Goal: Information Seeking & Learning: Learn about a topic

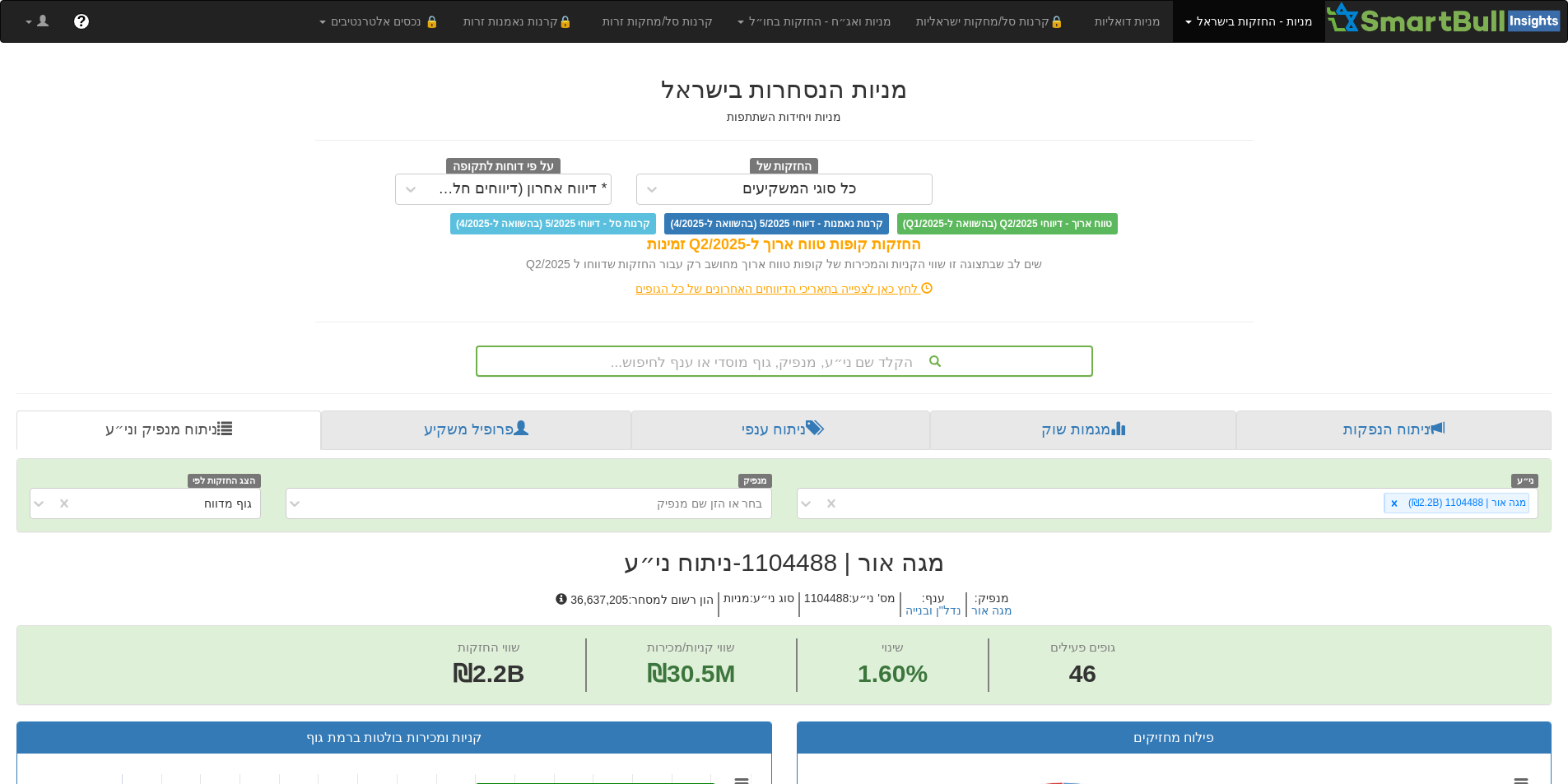
scroll to position [3, 0]
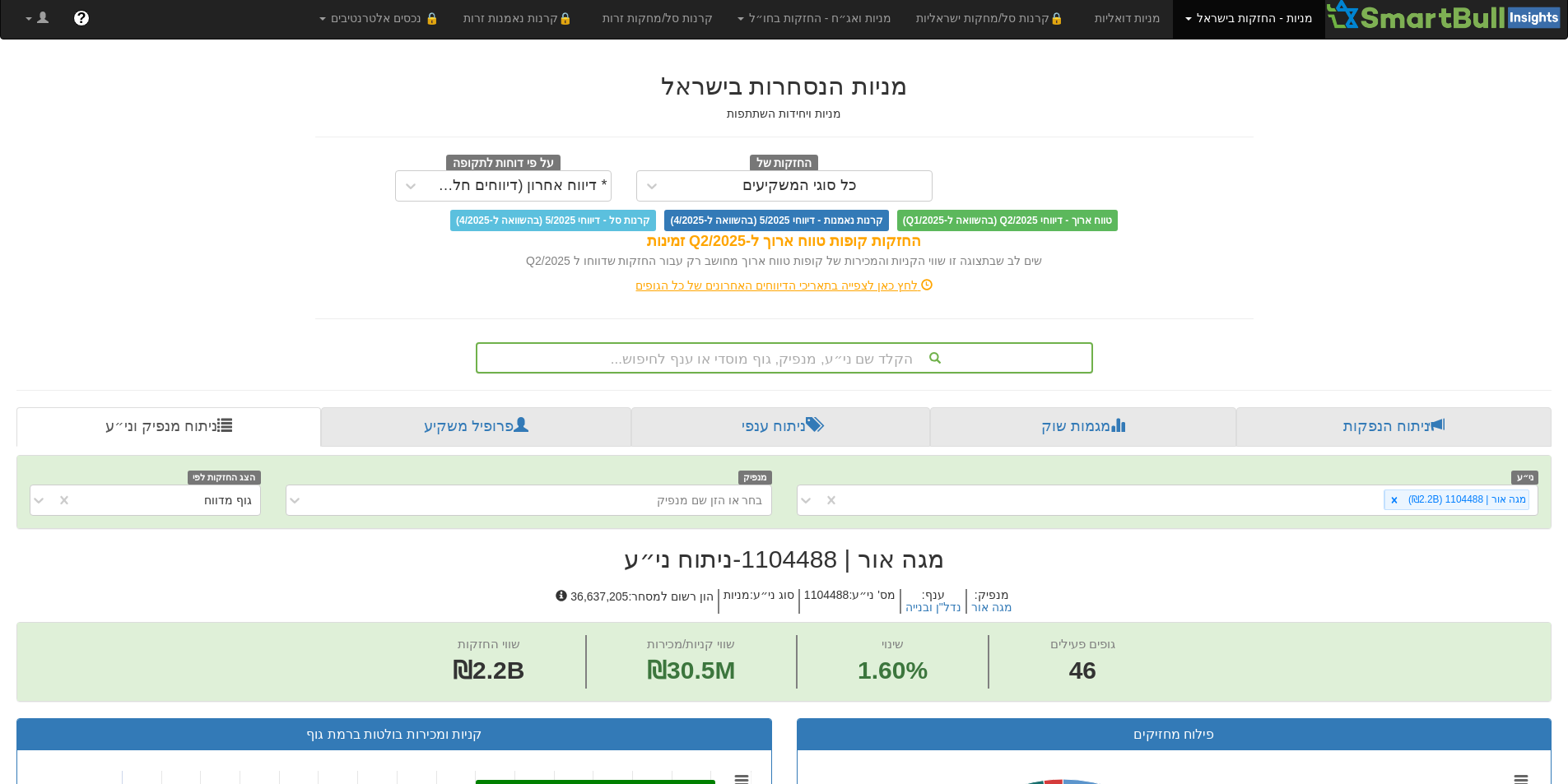
click at [818, 363] on div "הקלד שם ני״ע, מנפיק, גוף מוסדי או ענף לחיפוש..." at bounding box center [784, 358] width 614 height 28
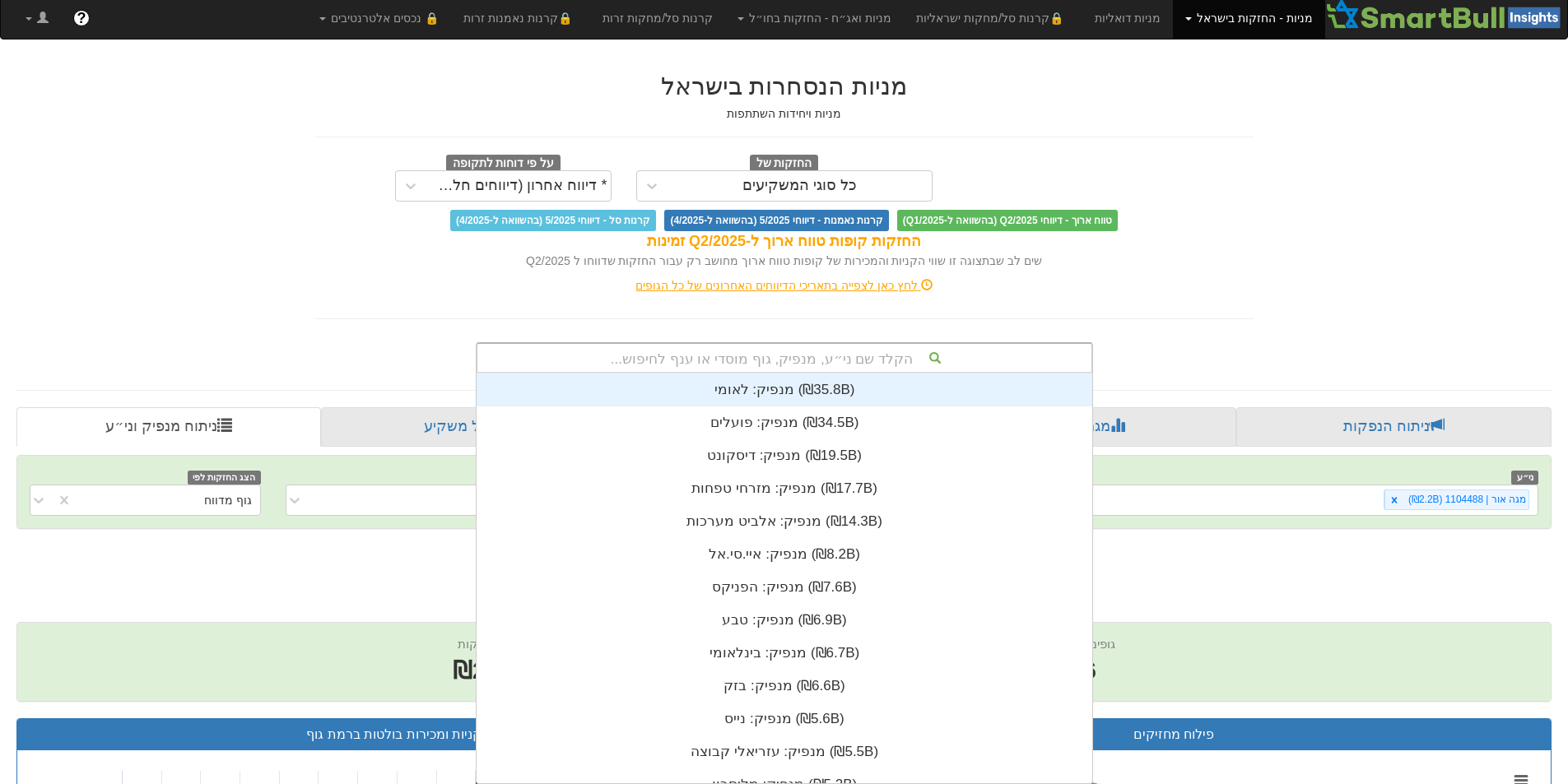
type input "r"
type input "ריטיי"
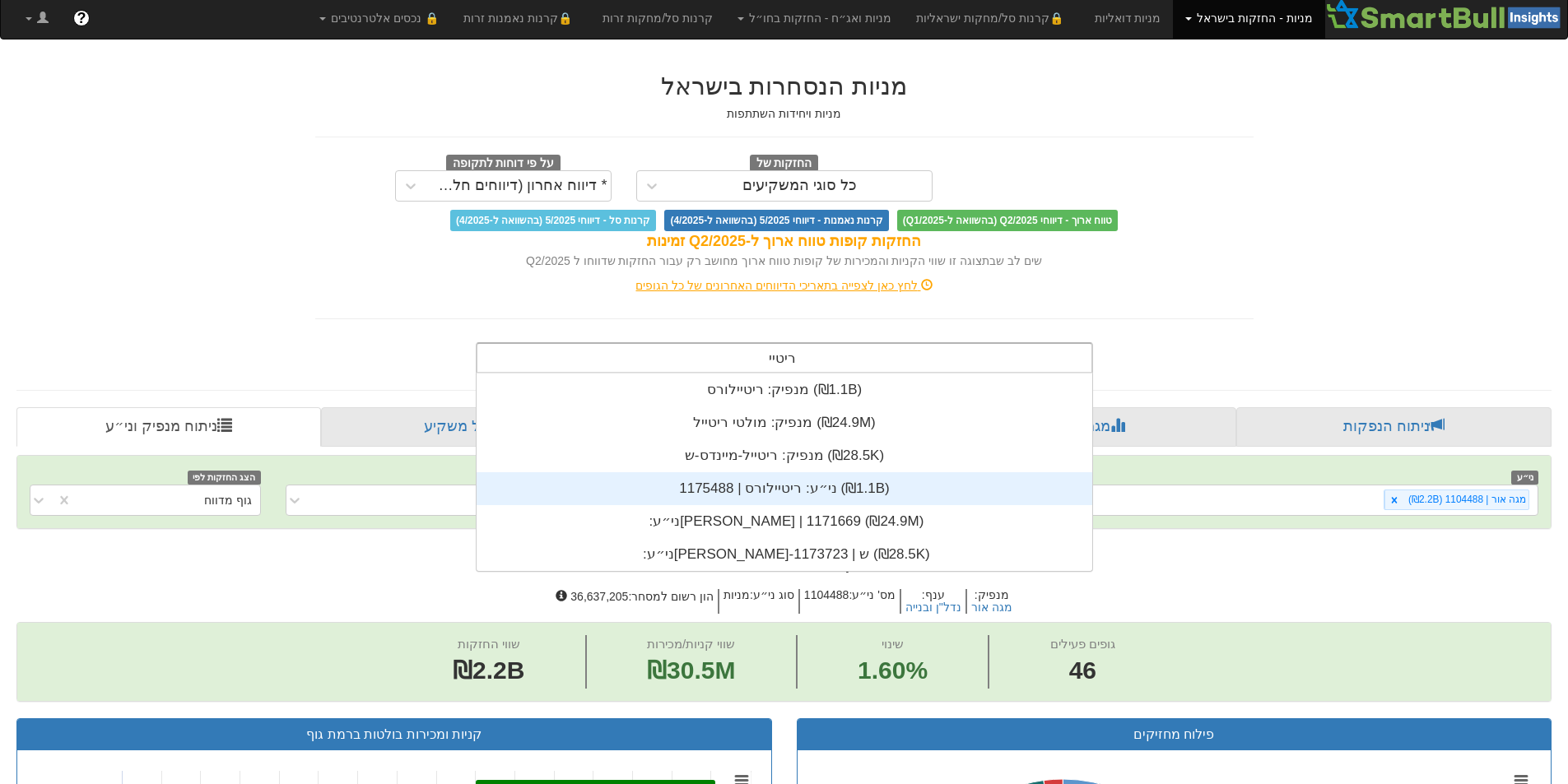
click at [770, 497] on div "ני״ע: ‏ריטיילורס | 1175488 ‎(₪1.1B)‎" at bounding box center [784, 488] width 616 height 33
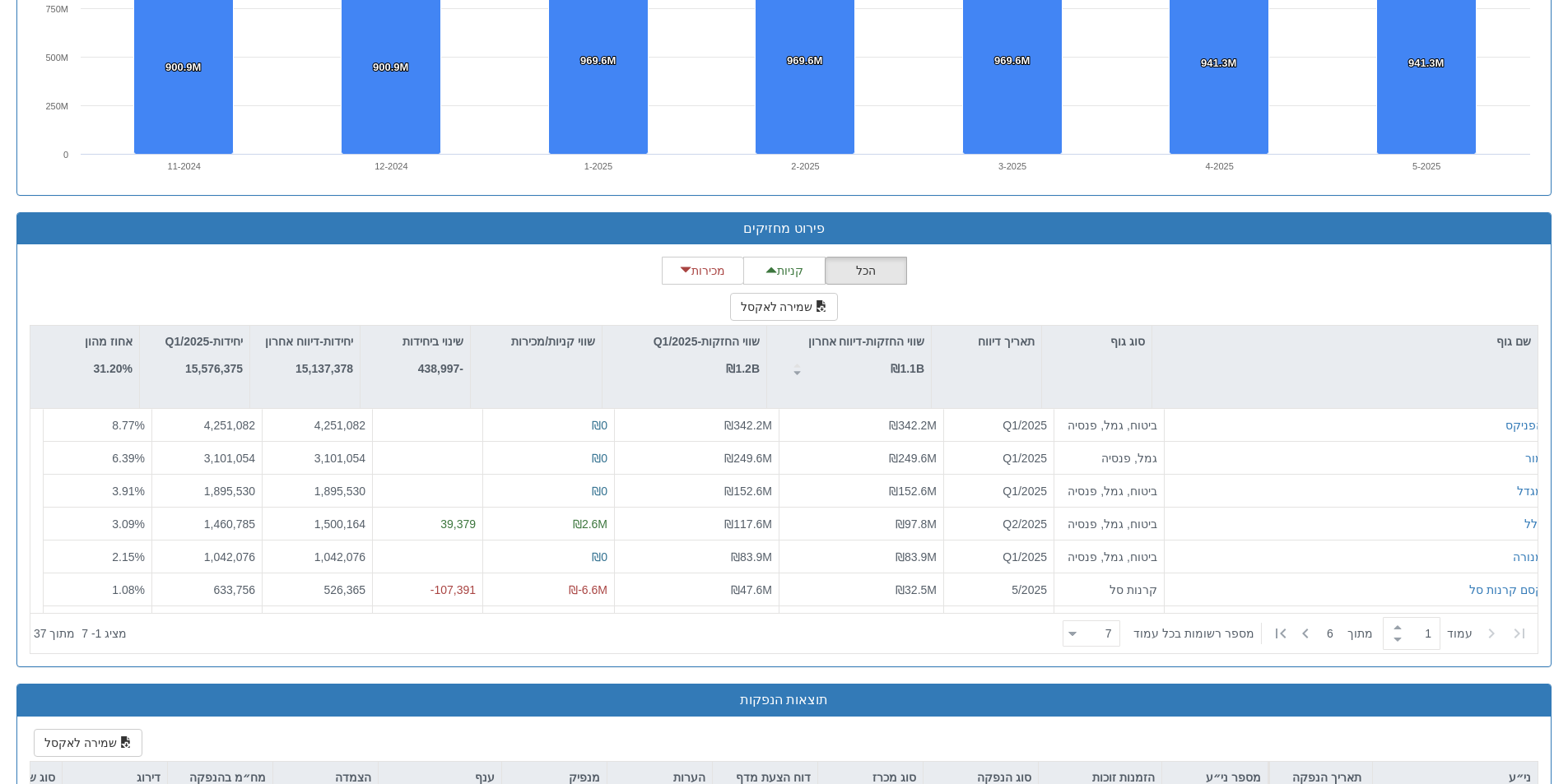
scroll to position [409, 0]
click at [1087, 624] on div "7 7" at bounding box center [1097, 633] width 42 height 23
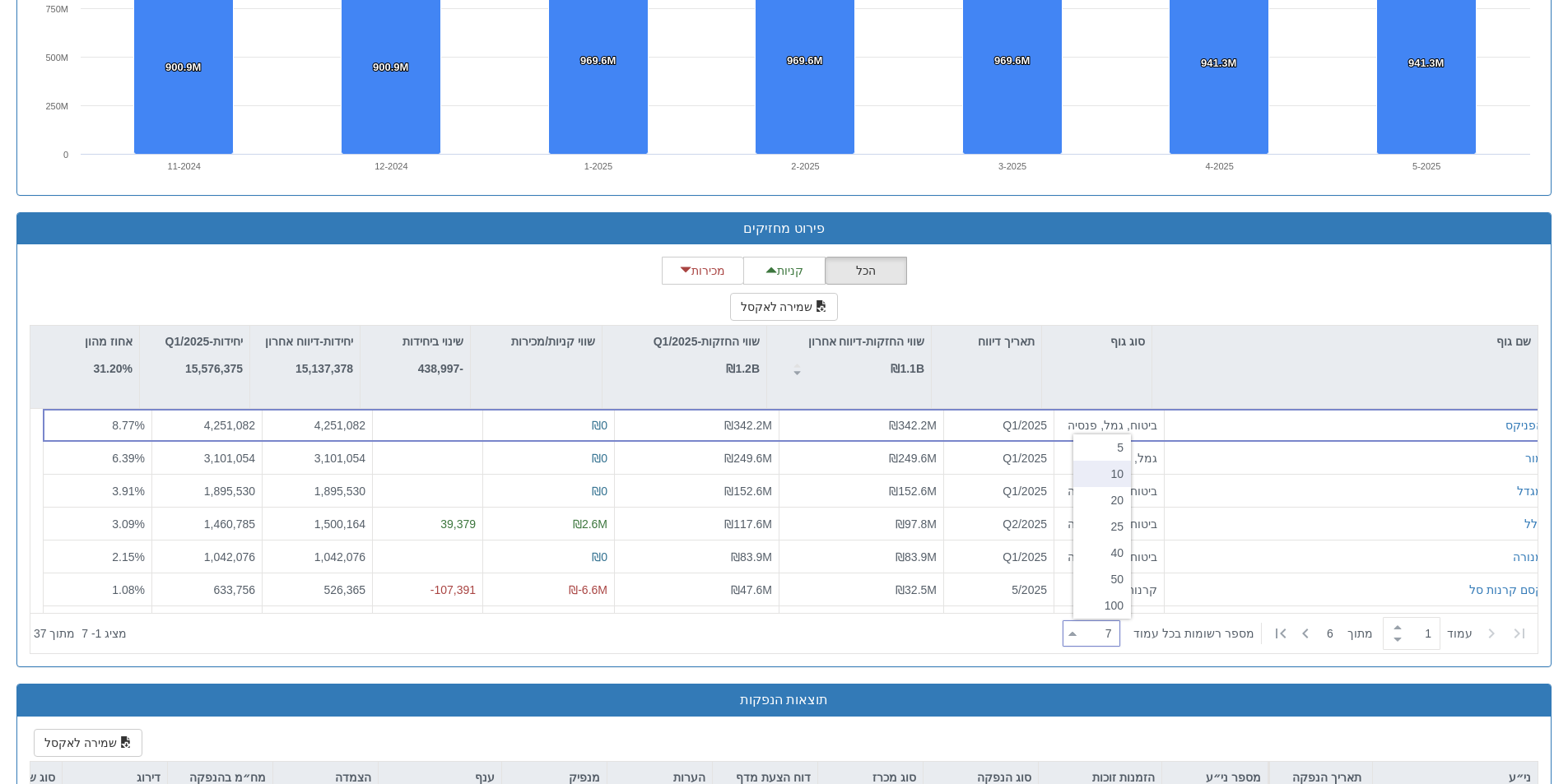
click at [1116, 484] on div "10" at bounding box center [1102, 473] width 57 height 27
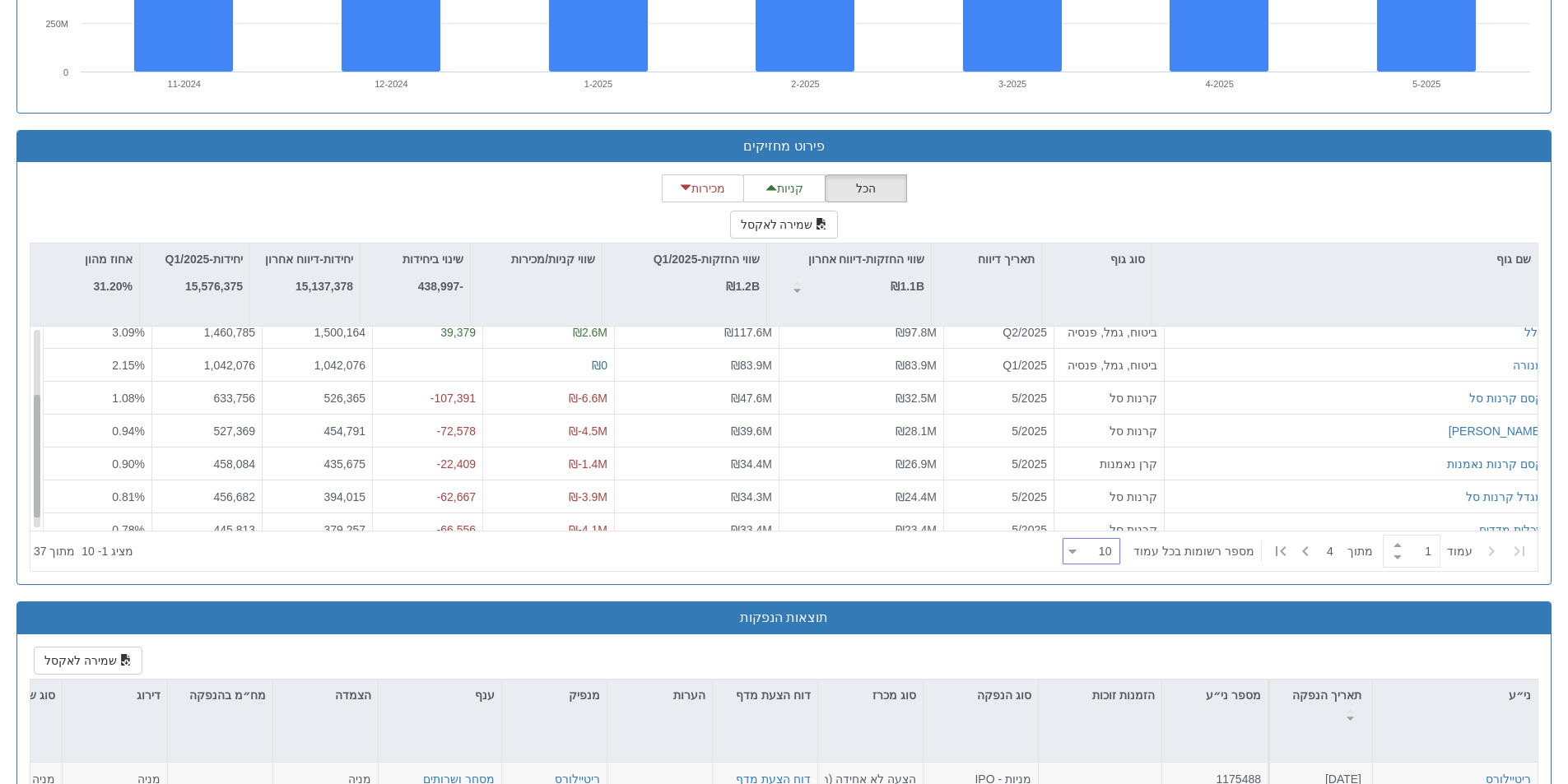
scroll to position [125, 0]
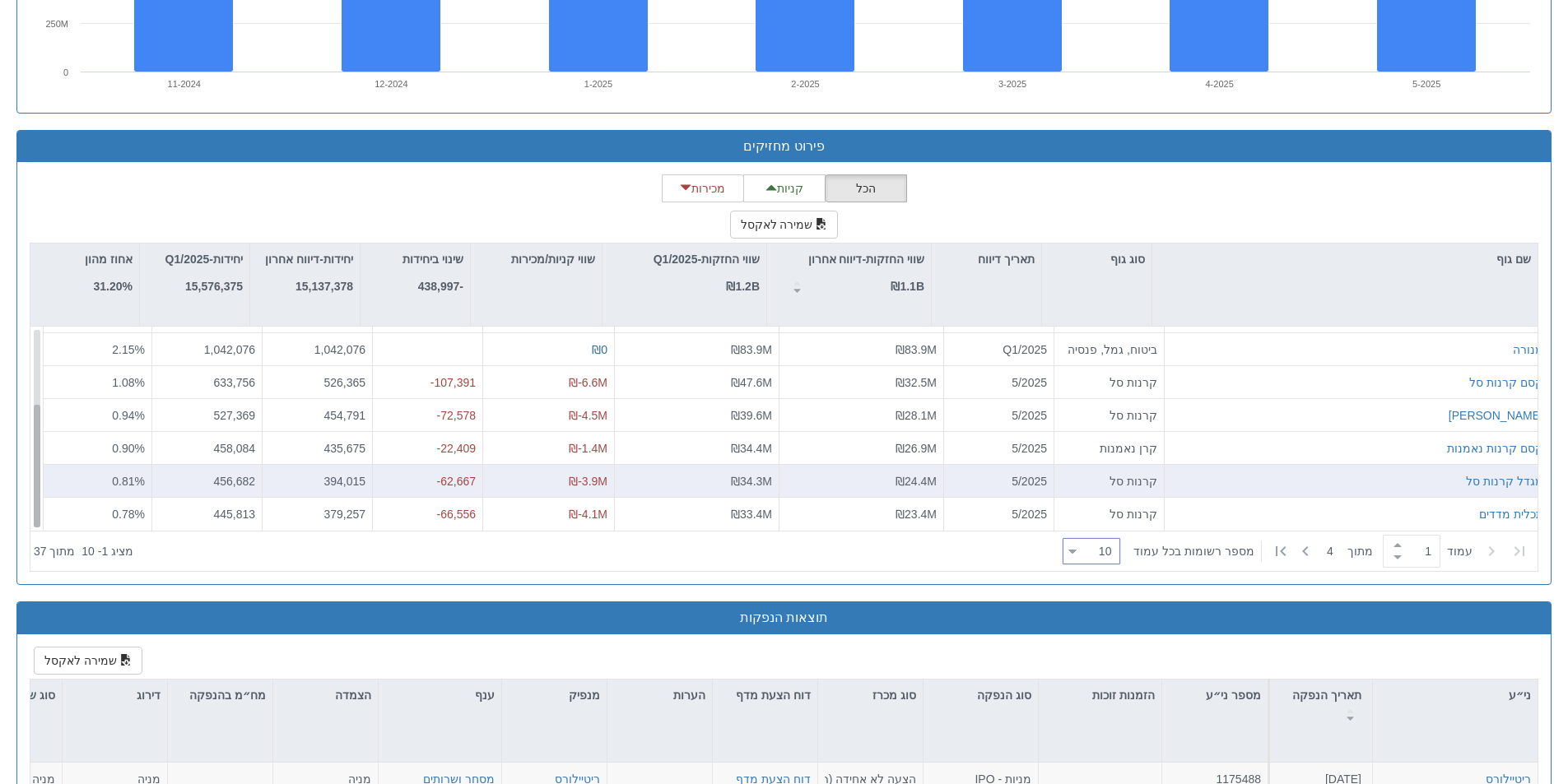
drag, startPoint x: 35, startPoint y: 469, endPoint x: 66, endPoint y: 501, distance: 44.6
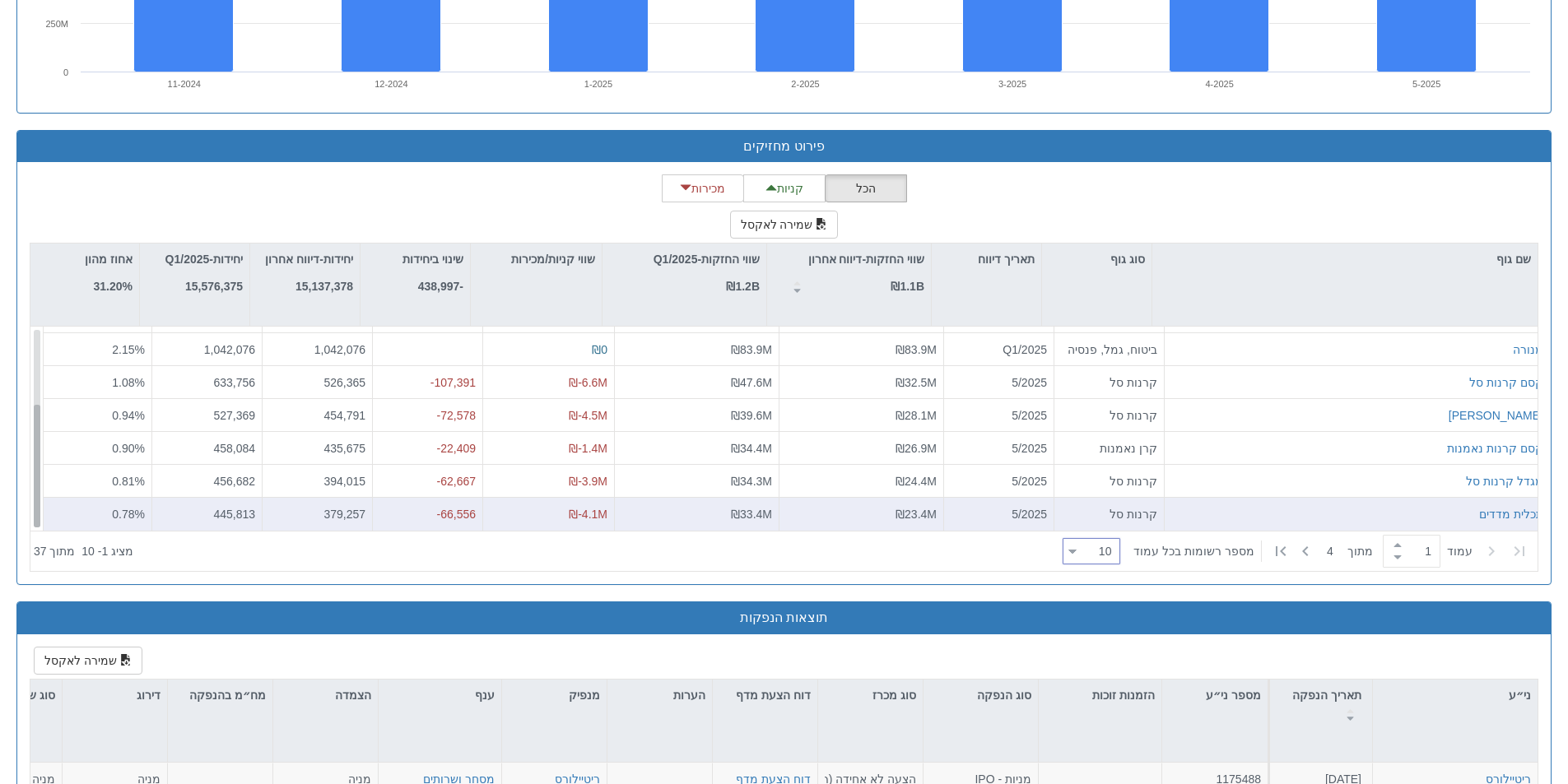
click at [32, 483] on div "מגדל קרנות סל קרנות סל 5/2025 ₪24.4M ₪34.3M ₪-3.9M -62,667 394,015 456,682 0.81…" at bounding box center [784, 428] width 1507 height 204
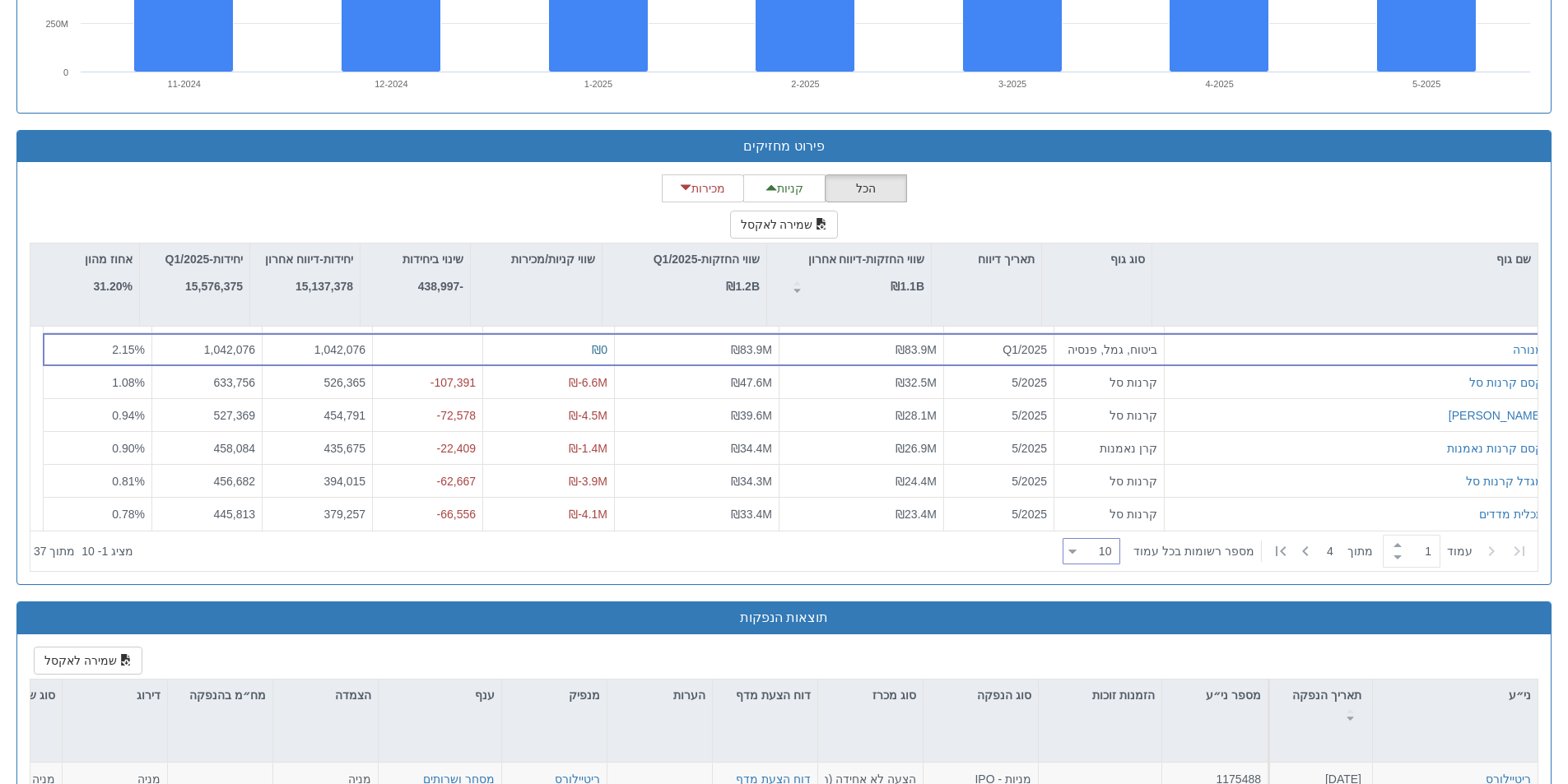
click at [1089, 556] on div "10 10" at bounding box center [1097, 551] width 42 height 23
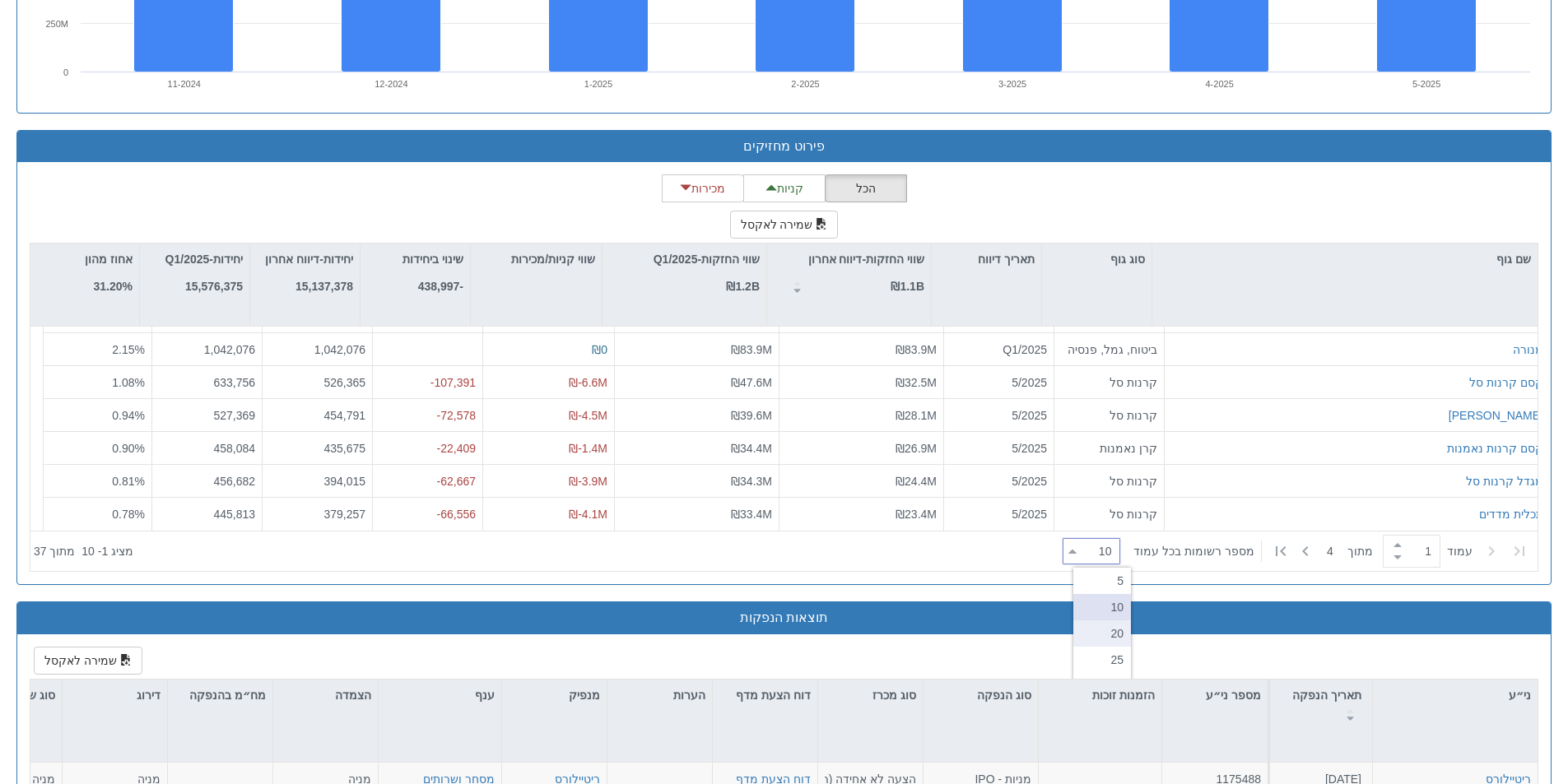
click at [1110, 633] on div "20" at bounding box center [1102, 633] width 57 height 27
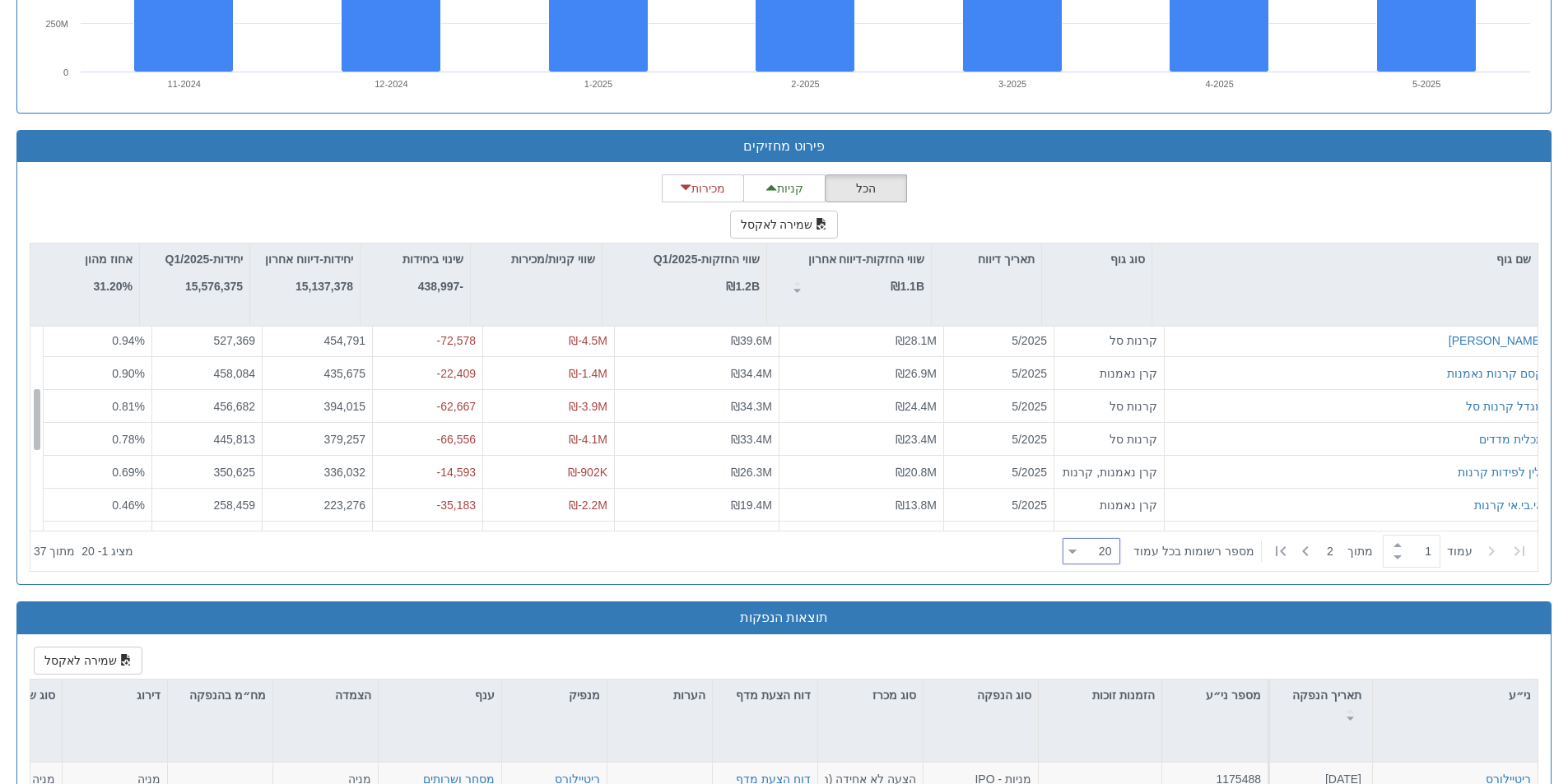
scroll to position [203, 0]
drag, startPoint x: 34, startPoint y: 414, endPoint x: 28, endPoint y: 439, distance: 25.7
click at [28, 439] on div "הכל קניות מכירות שמירה לאקסל שם גוף סוג גוף תאריך דיווח שווי החזקות-דיווח אחרון…" at bounding box center [784, 373] width 1533 height 422
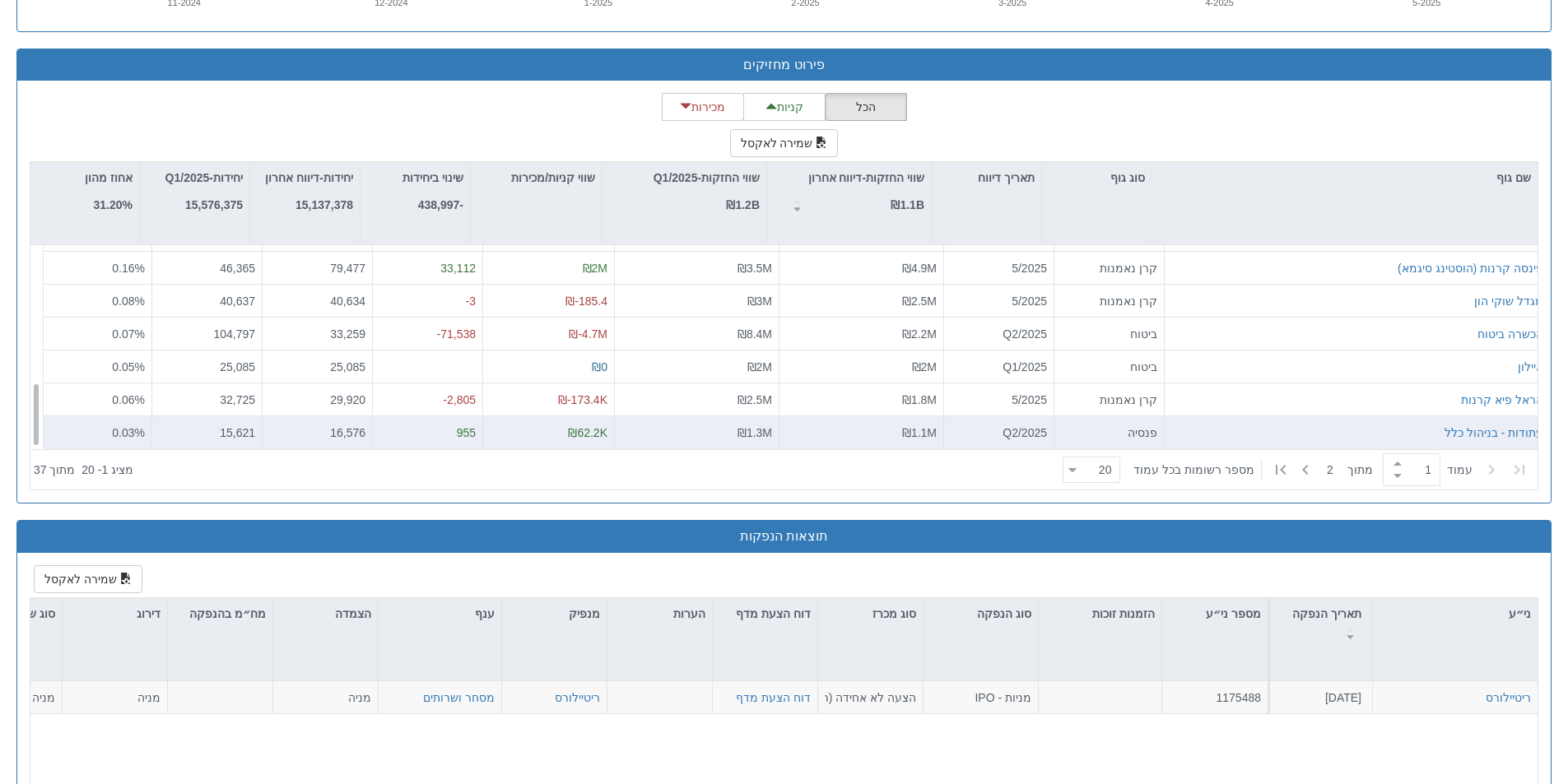
scroll to position [1480, 0]
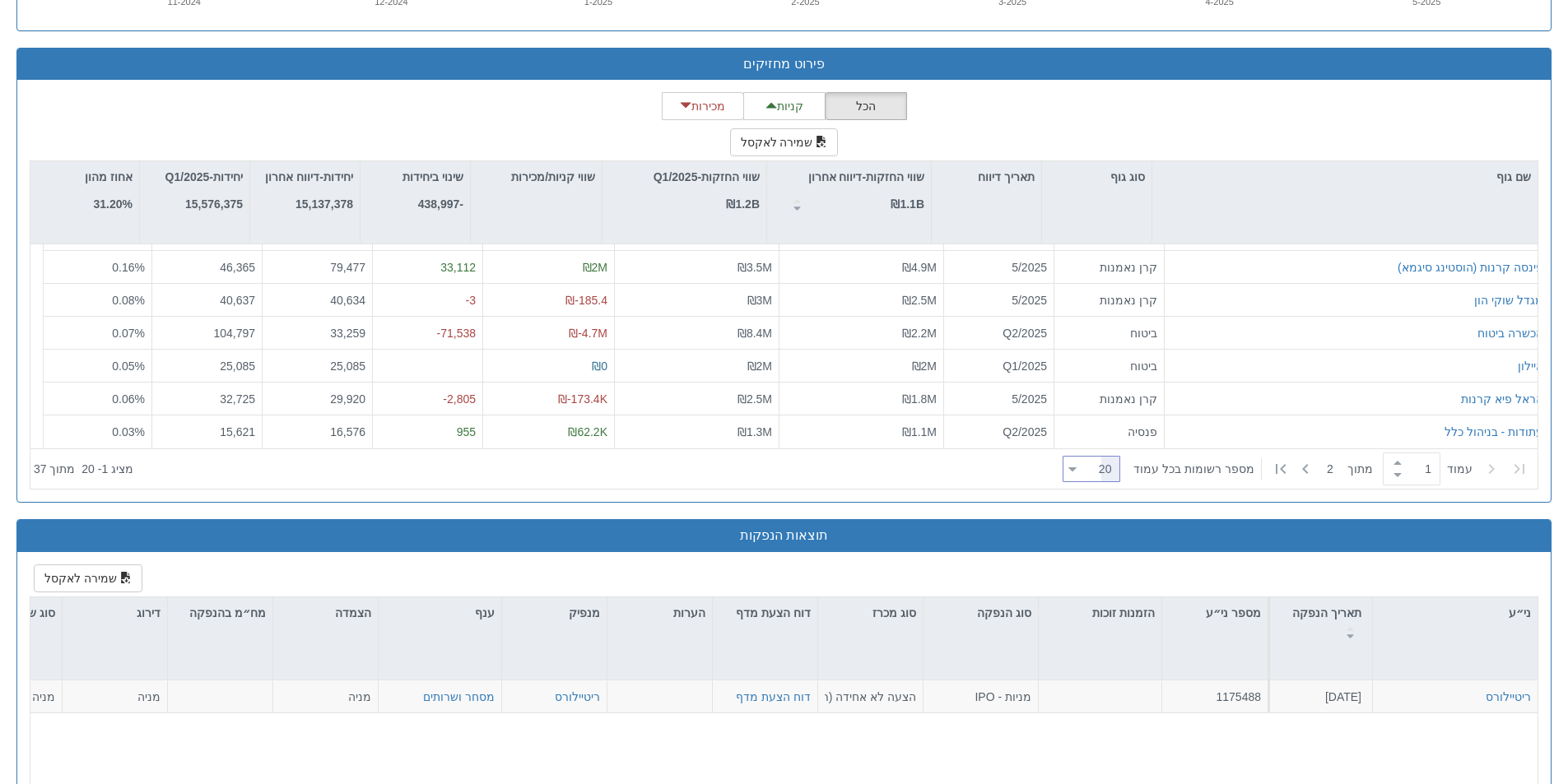
click at [1077, 471] on icon at bounding box center [1074, 469] width 8 height 4
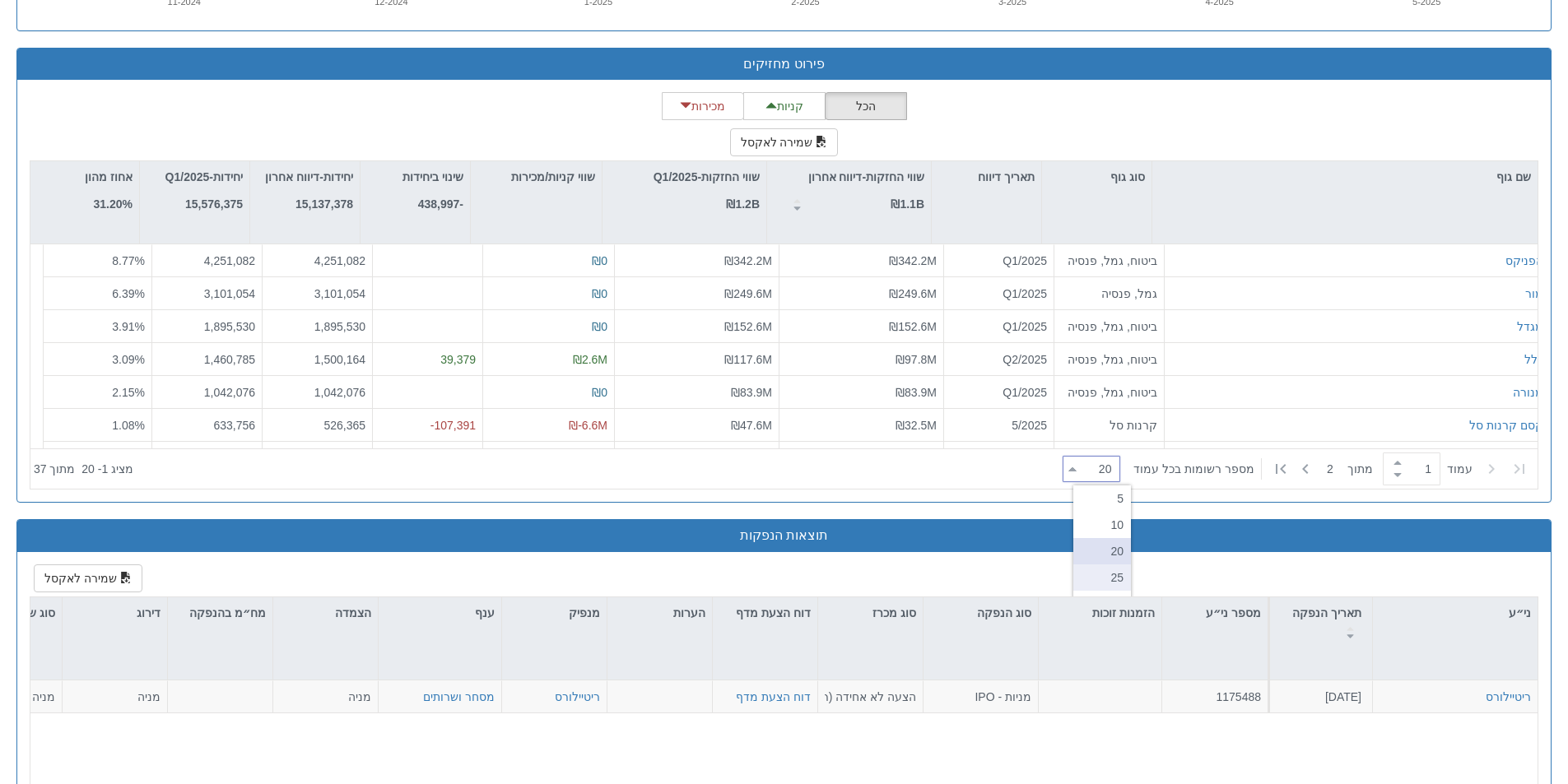
click at [1104, 573] on div "25" at bounding box center [1102, 577] width 57 height 27
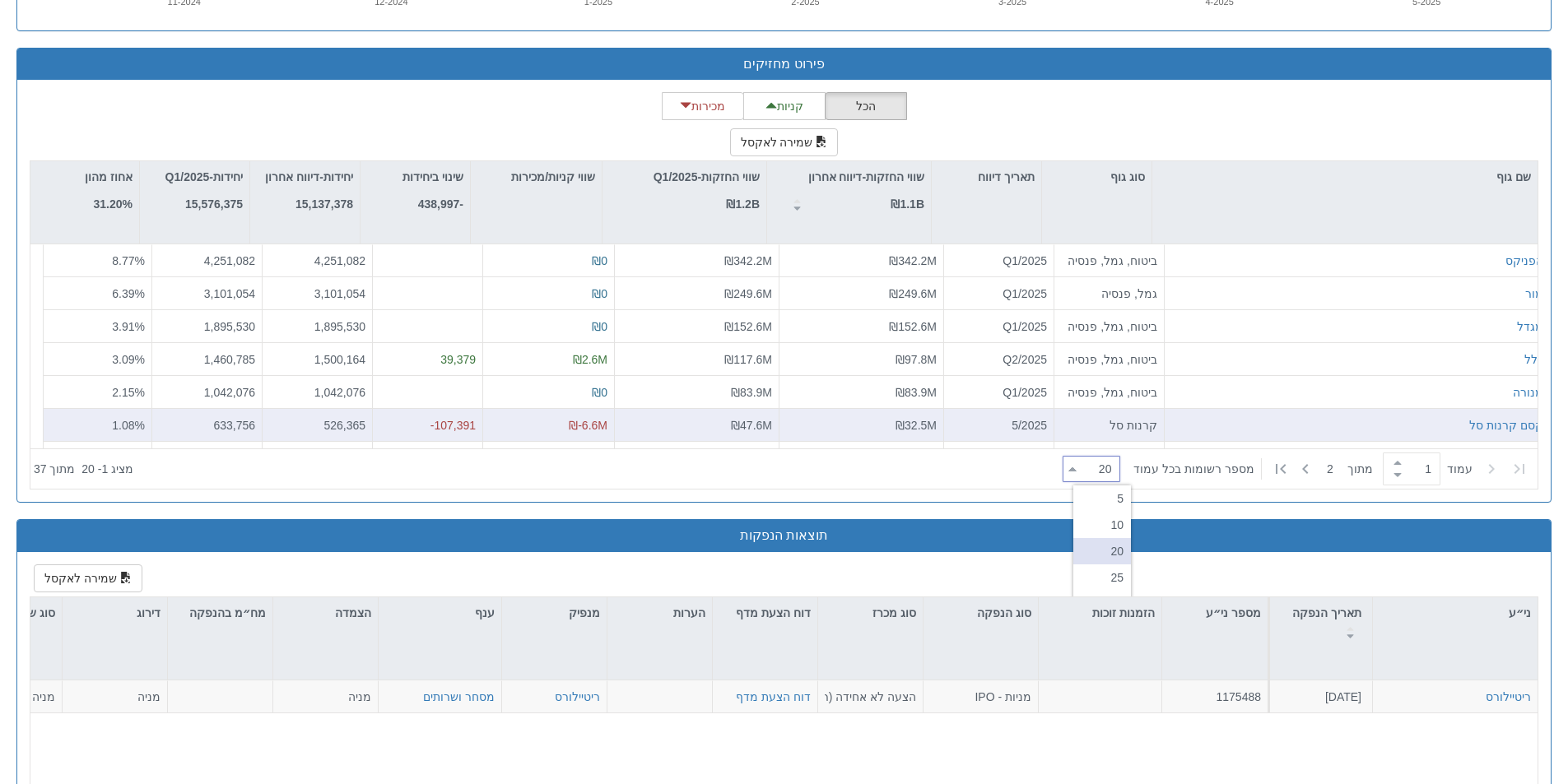
type input "25"
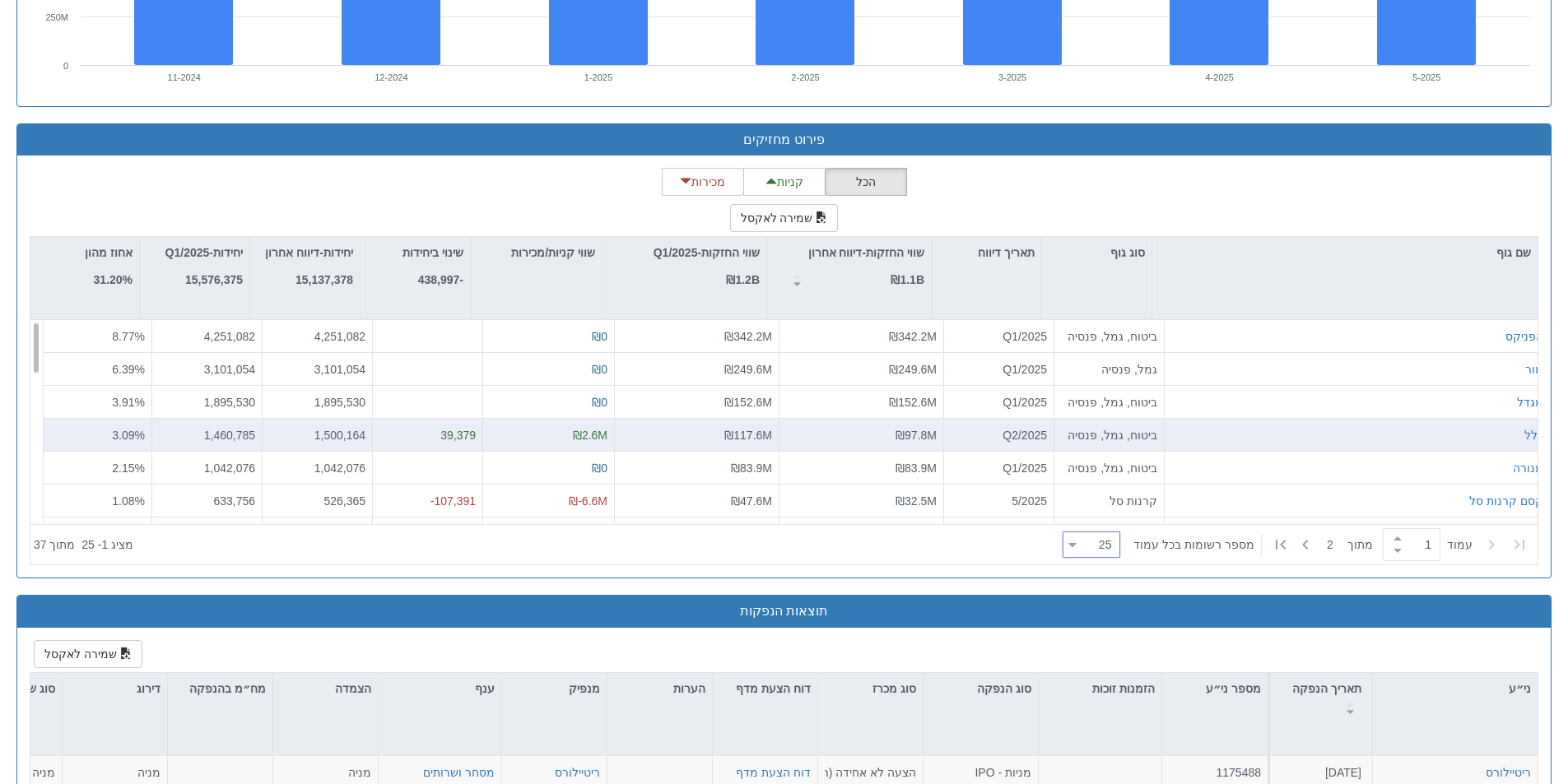
scroll to position [1398, 0]
